Goal: Task Accomplishment & Management: Manage account settings

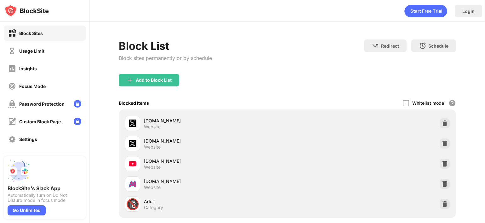
drag, startPoint x: 39, startPoint y: 158, endPoint x: 36, endPoint y: 136, distance: 22.0
click at [38, 153] on div "BlockSite's Slack App Automatically turn on Do Not Disturb mode in focus mode G…" at bounding box center [44, 187] width 89 height 71
drag, startPoint x: 36, startPoint y: 133, endPoint x: 44, endPoint y: 96, distance: 38.0
click at [44, 96] on div "Block Sites Usage Limit Insights Focus Mode Password Protection Custom Block Pa…" at bounding box center [44, 95] width 89 height 146
drag, startPoint x: 44, startPoint y: 96, endPoint x: 30, endPoint y: 144, distance: 49.8
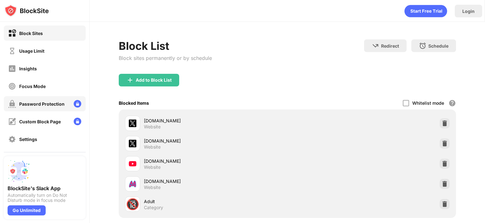
click at [30, 144] on div "Settings" at bounding box center [45, 138] width 82 height 15
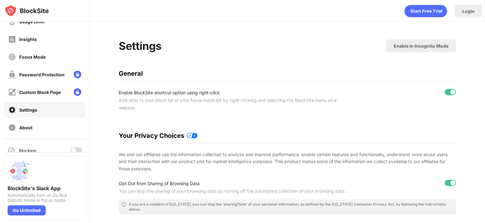
scroll to position [54, 0]
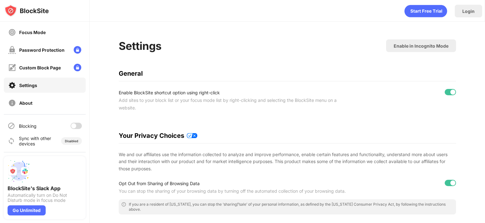
click at [72, 128] on div "Blocking" at bounding box center [45, 125] width 82 height 15
click at [71, 127] on div at bounding box center [73, 125] width 5 height 5
